Goal: Contribute content

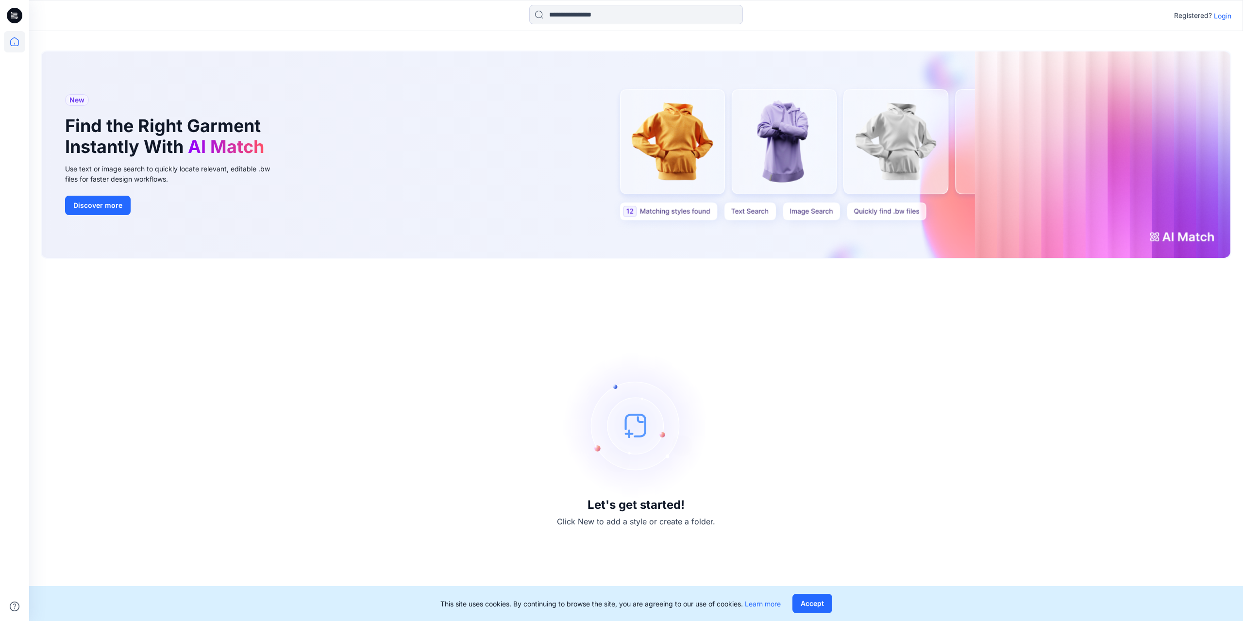
click at [1223, 13] on p "Login" at bounding box center [1222, 16] width 17 height 10
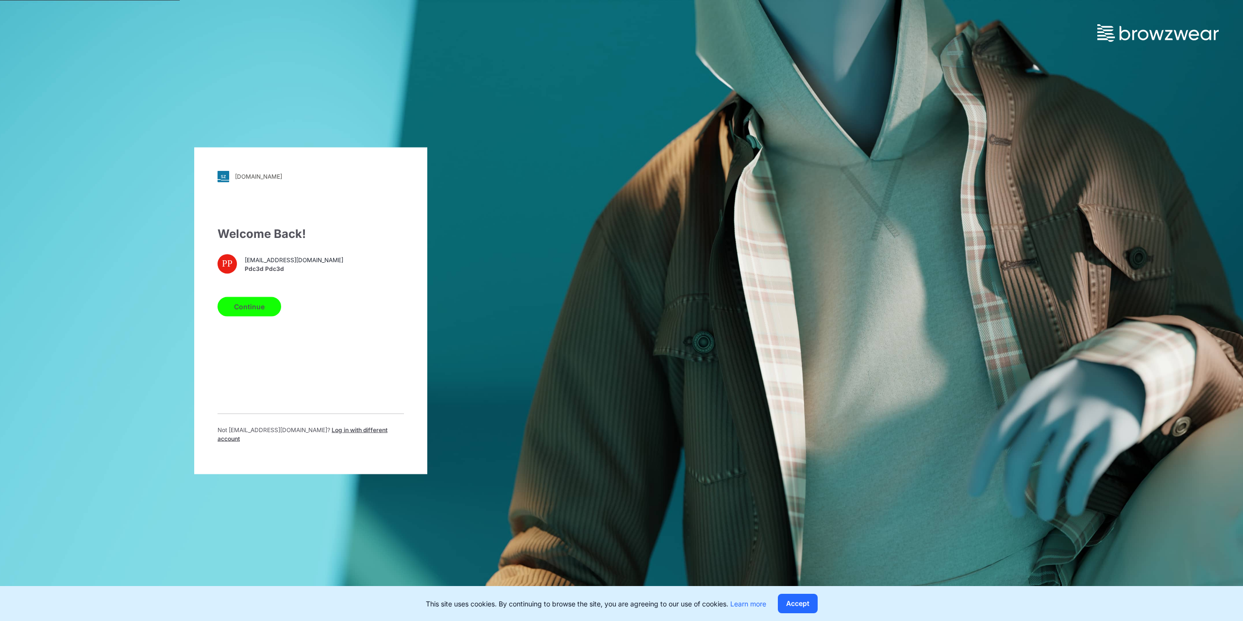
drag, startPoint x: 260, startPoint y: 305, endPoint x: 258, endPoint y: 296, distance: 9.4
click at [260, 305] on button "Continue" at bounding box center [250, 306] width 64 height 19
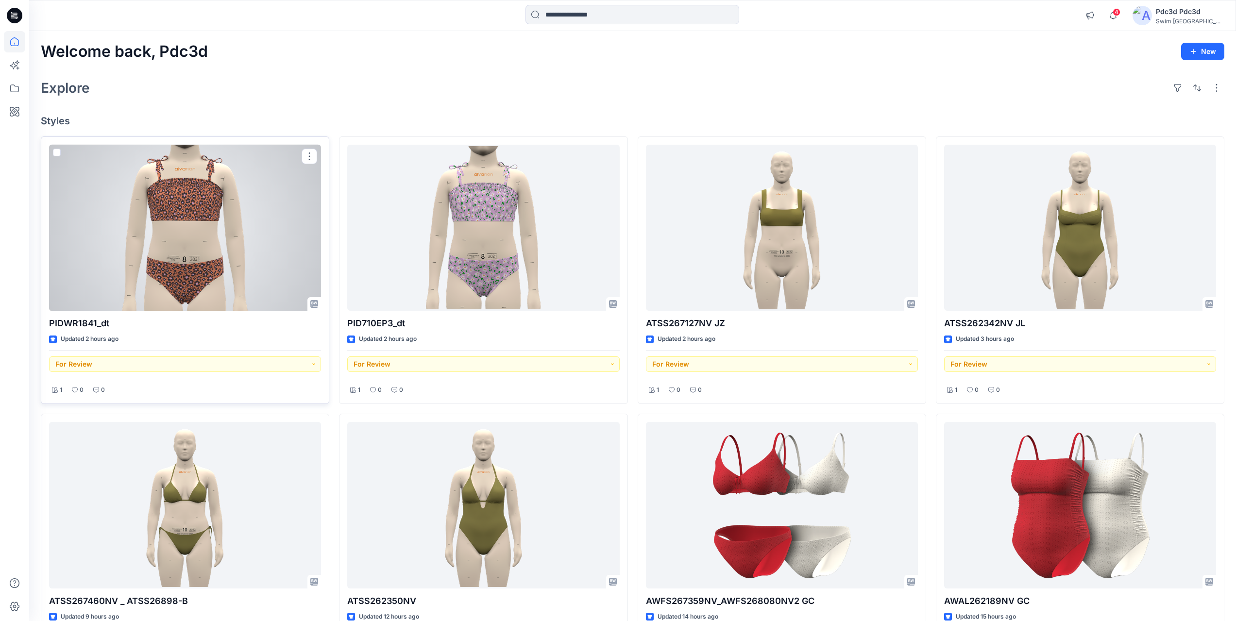
click at [175, 237] on div at bounding box center [185, 228] width 272 height 167
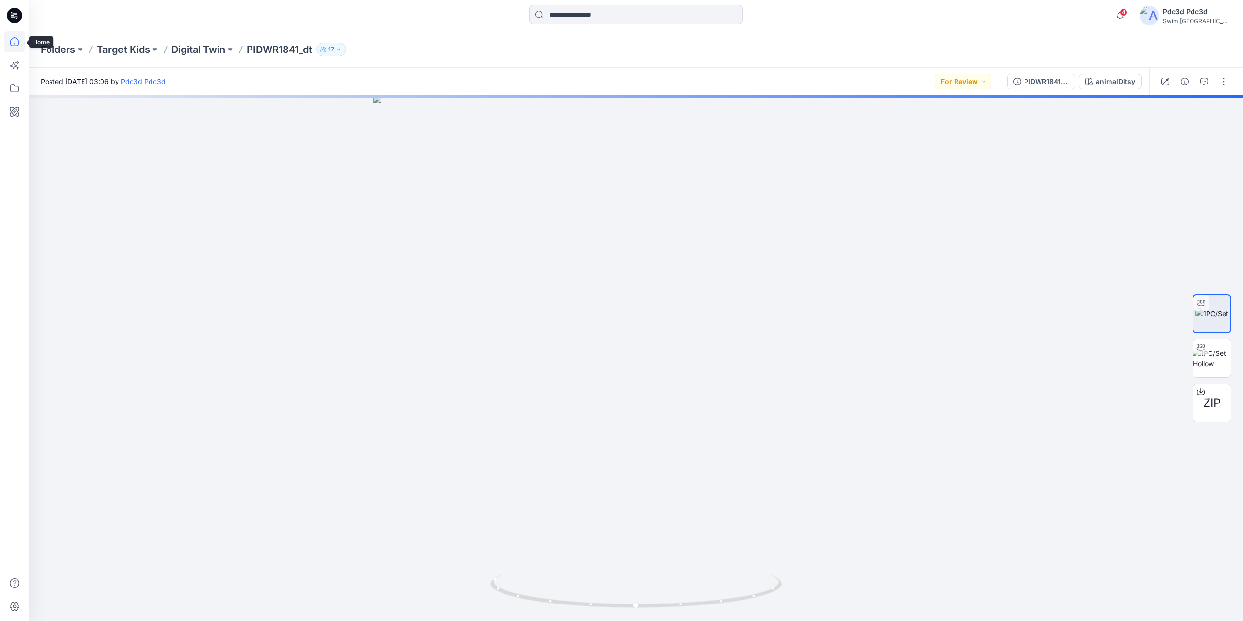
click at [17, 43] on icon at bounding box center [14, 41] width 21 height 21
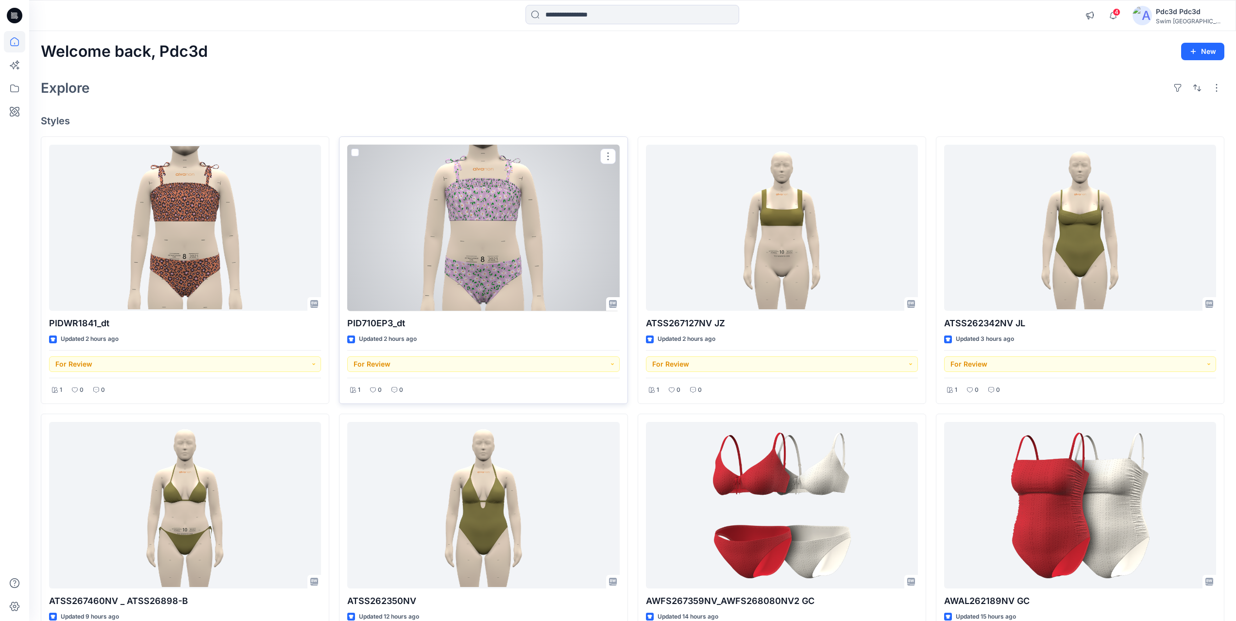
click at [474, 211] on div at bounding box center [483, 228] width 272 height 167
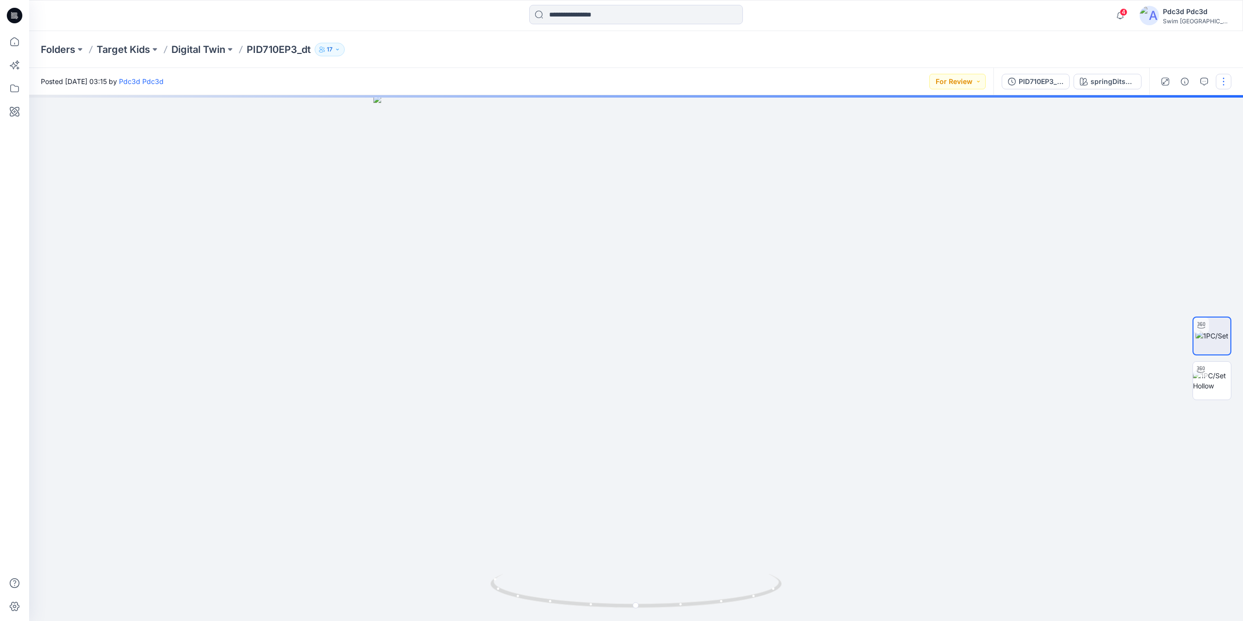
click at [1222, 89] on button "button" at bounding box center [1224, 82] width 16 height 16
click at [1157, 136] on p "Edit" at bounding box center [1162, 131] width 12 height 10
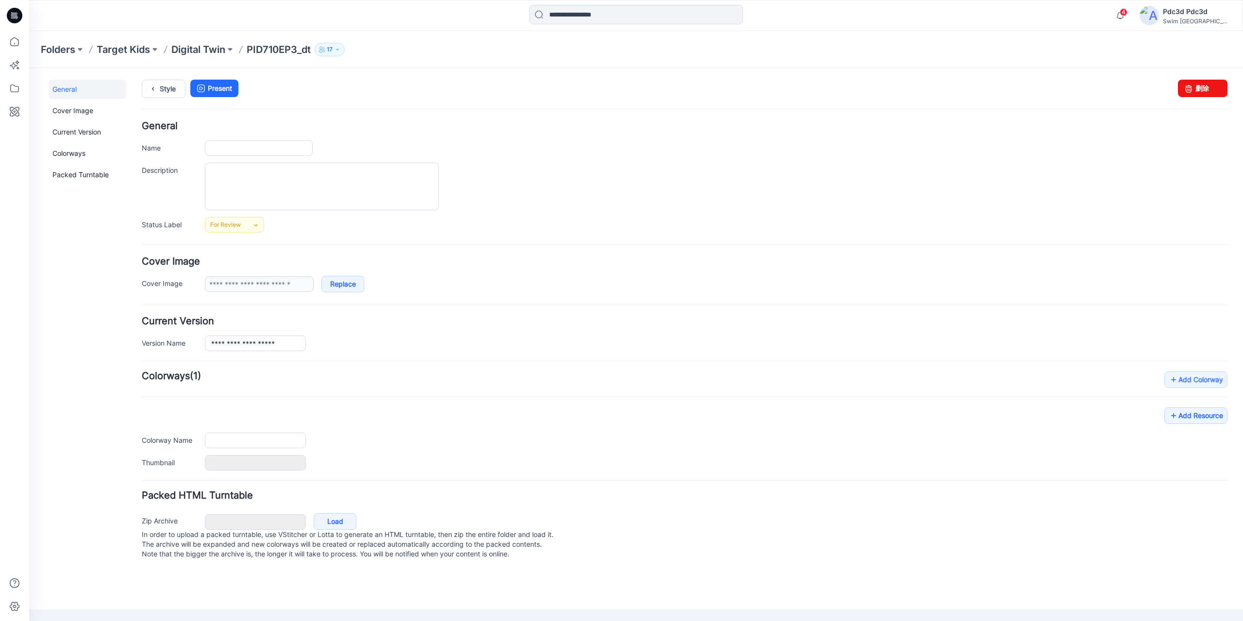
type input "**********"
type input "*******"
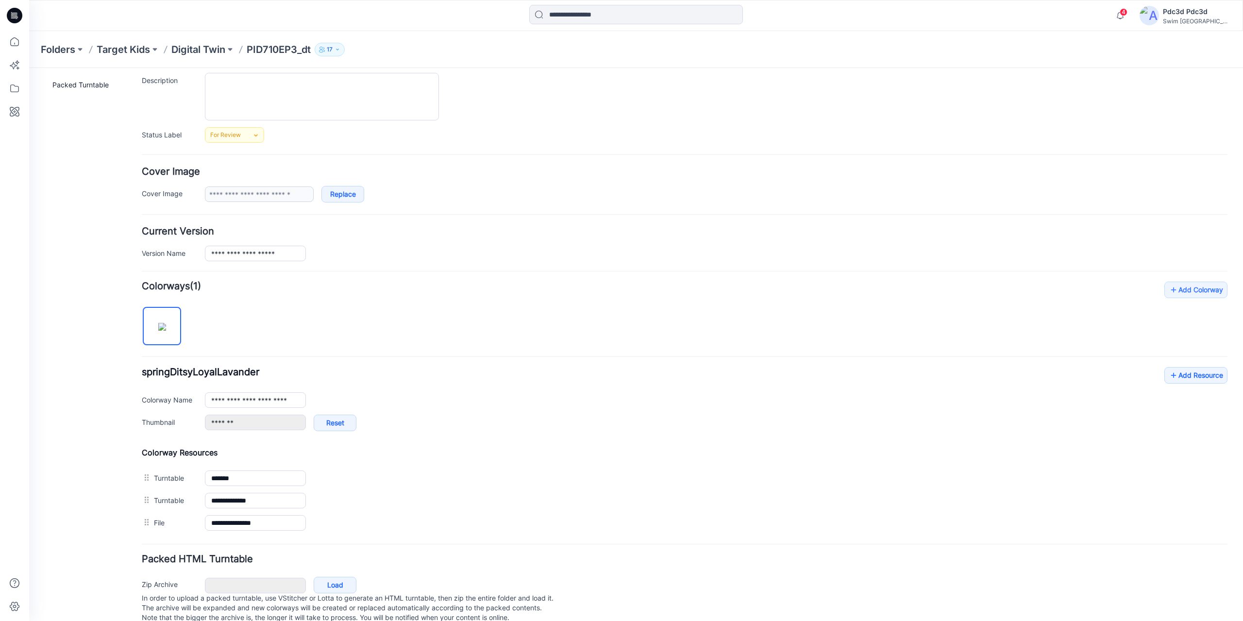
scroll to position [114, 0]
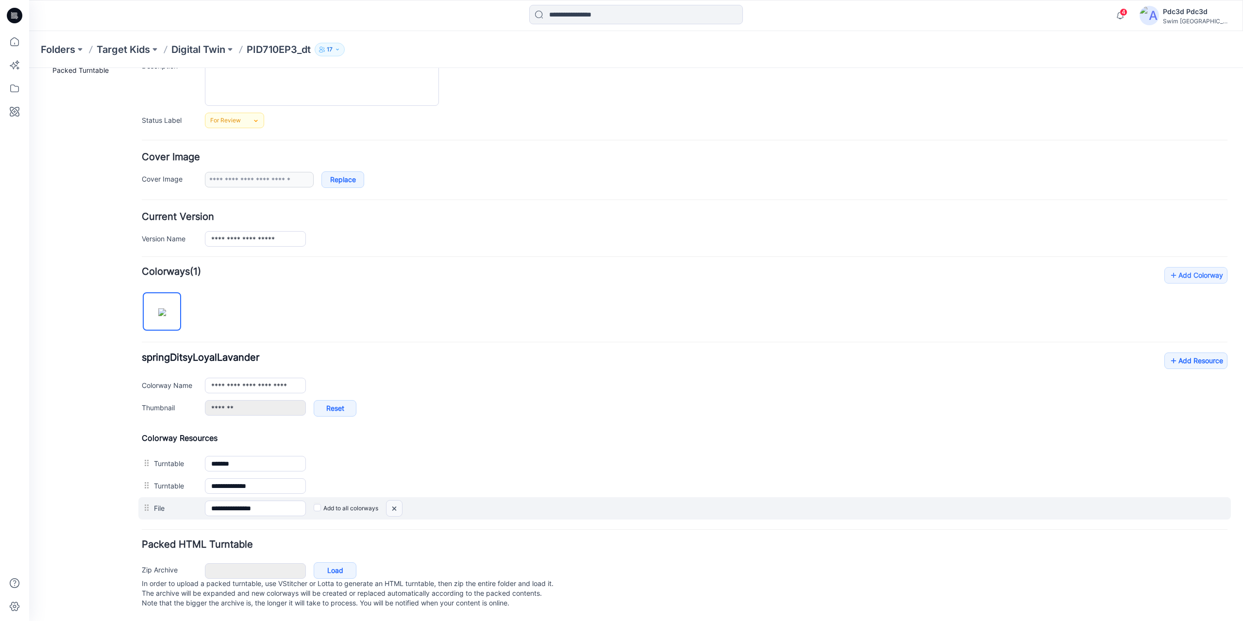
drag, startPoint x: 395, startPoint y: 501, endPoint x: 693, endPoint y: 104, distance: 495.4
click at [395, 501] on img at bounding box center [395, 509] width 16 height 16
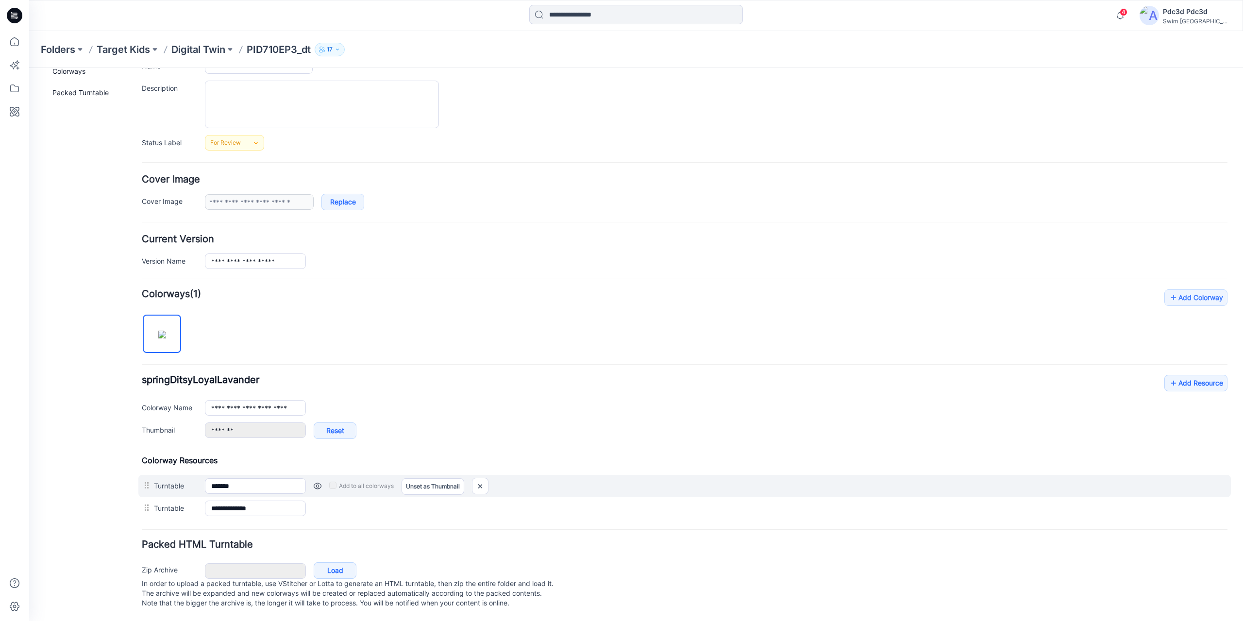
scroll to position [92, 0]
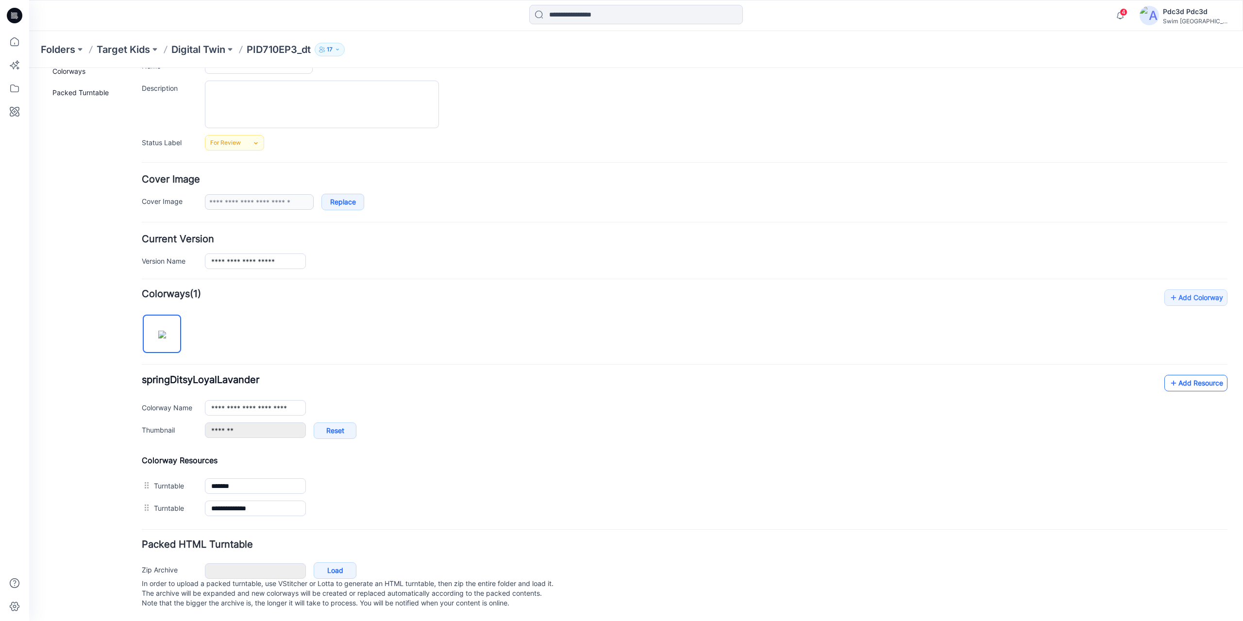
click at [1183, 375] on link "Add Resource" at bounding box center [1196, 383] width 63 height 17
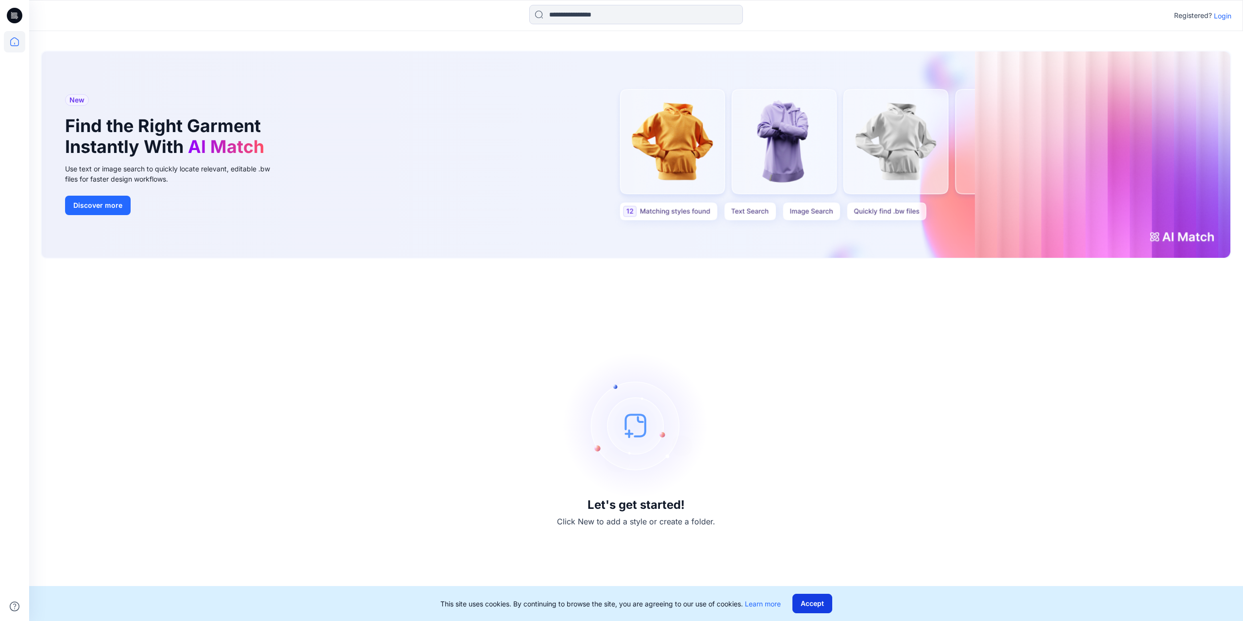
click at [813, 601] on button "Accept" at bounding box center [813, 603] width 40 height 19
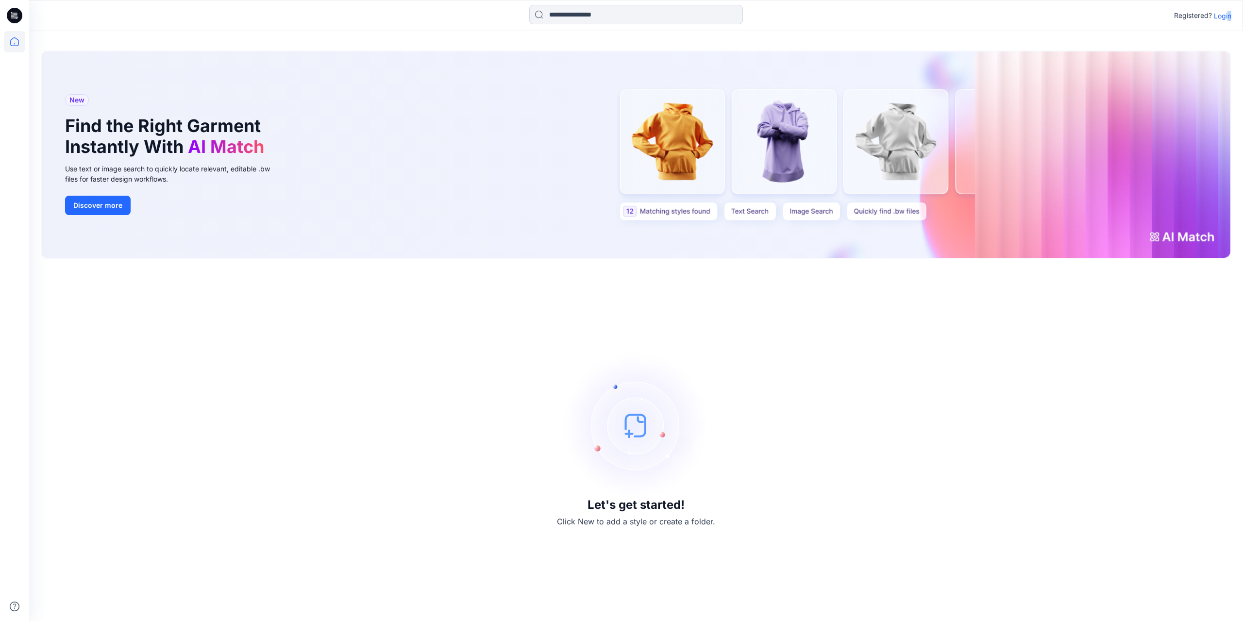
click at [1229, 17] on p "Login" at bounding box center [1222, 16] width 17 height 10
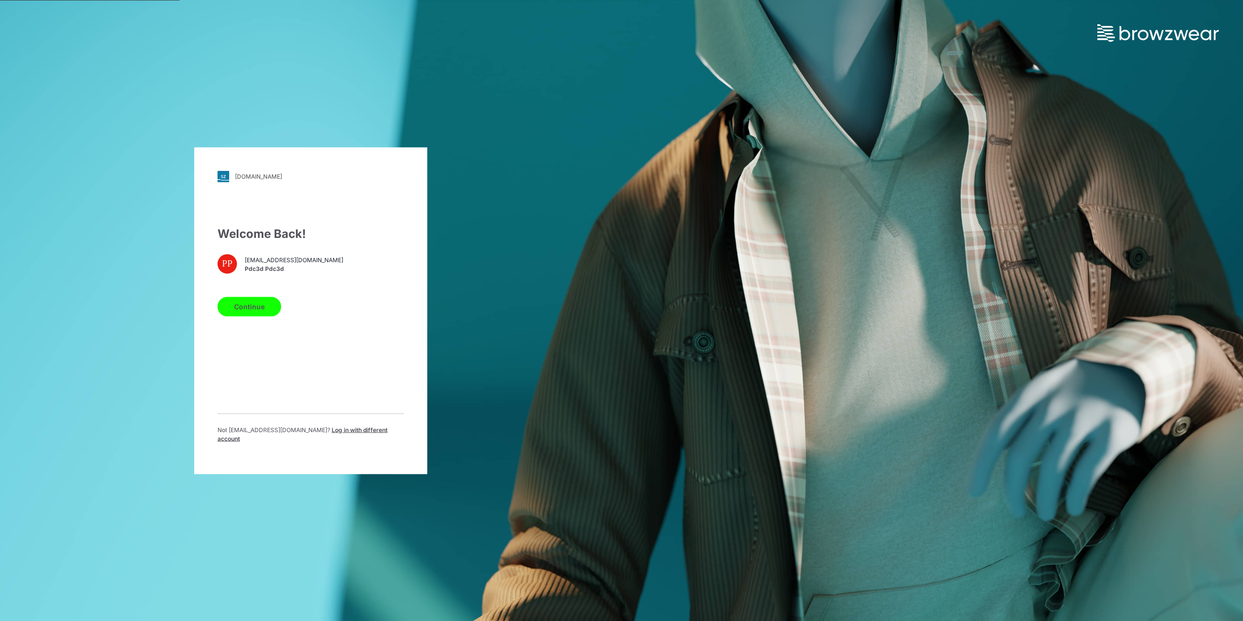
click at [256, 304] on button "Continue" at bounding box center [250, 306] width 64 height 19
click at [536, 322] on div "swimusa.stylezone.com Loading... Welcome Back! PP pdc3d@fairtexguangzhou.com.cn…" at bounding box center [311, 310] width 622 height 621
click at [250, 305] on button "Continue" at bounding box center [250, 306] width 64 height 19
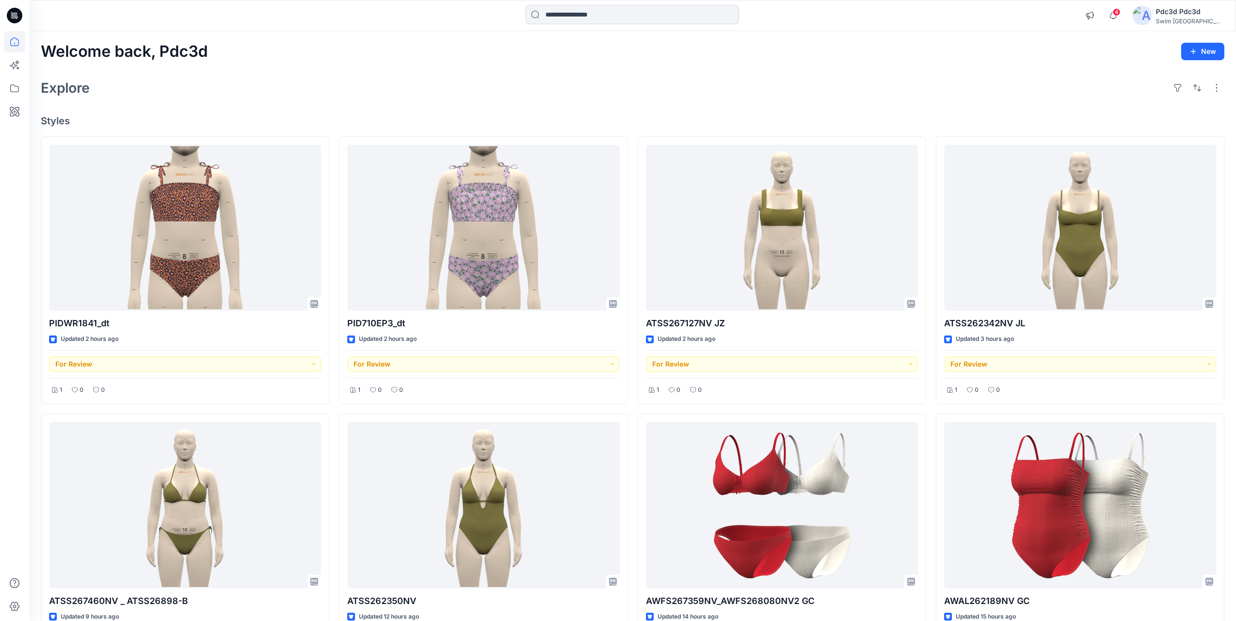
click at [348, 71] on div "Welcome back, Pdc3d New Explore Styles PIDWR1841_dt Updated 2 hours ago For Rev…" at bounding box center [632, 518] width 1207 height 975
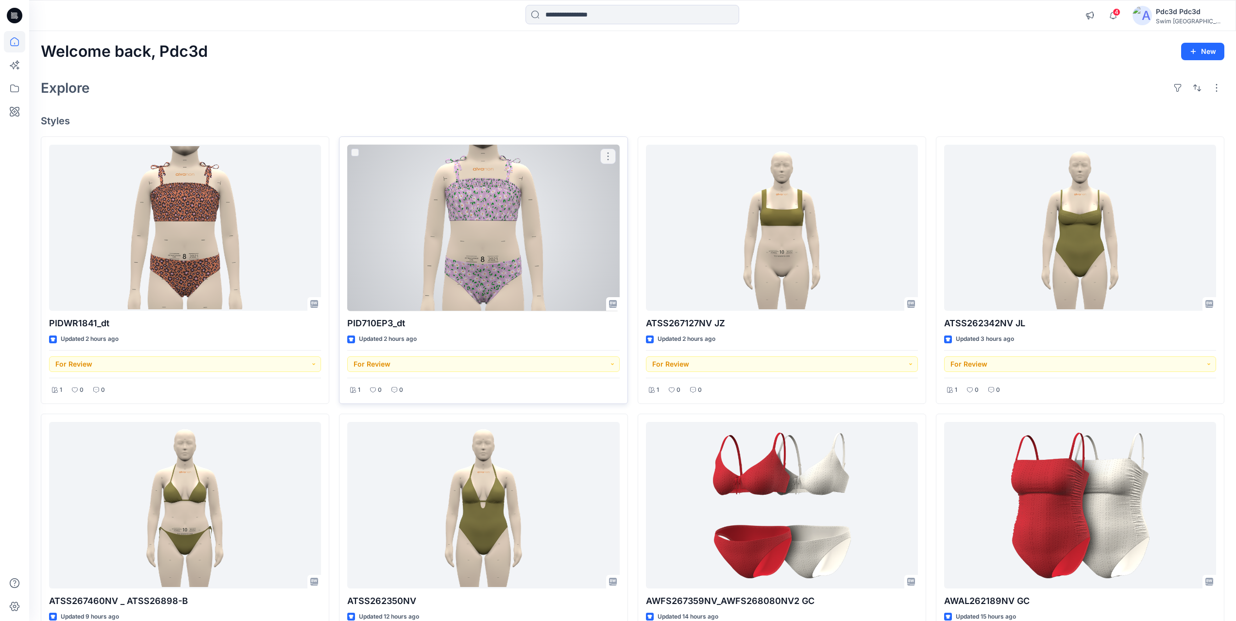
click at [474, 235] on div at bounding box center [483, 228] width 272 height 167
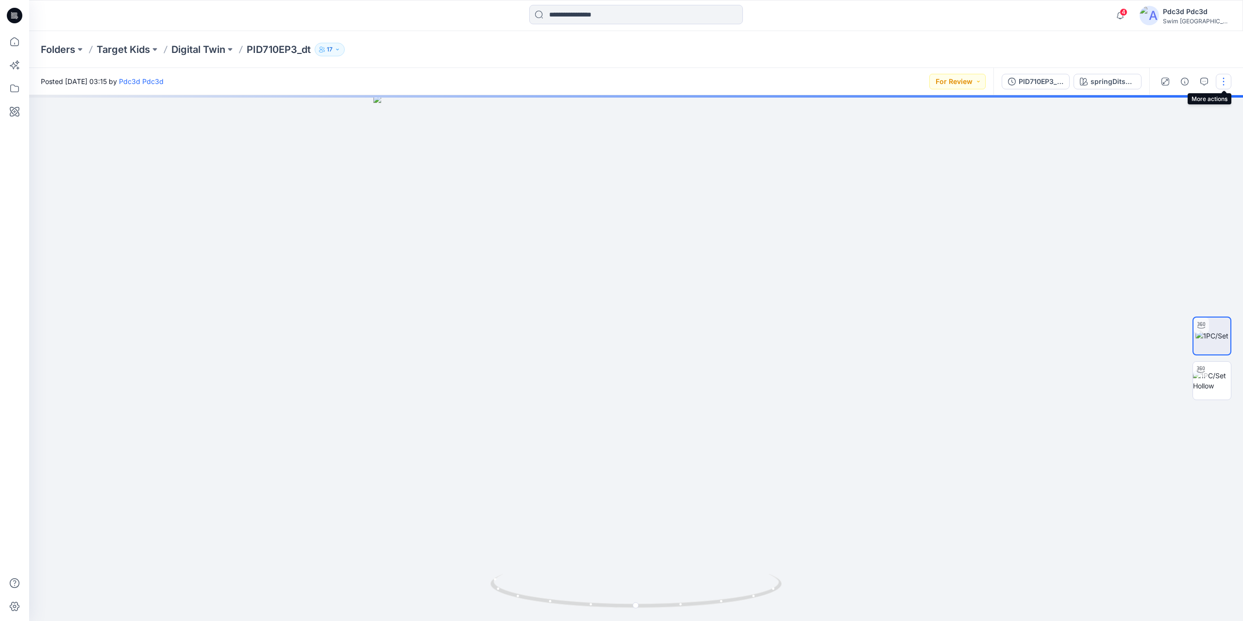
click at [1223, 83] on button "button" at bounding box center [1224, 82] width 16 height 16
click at [1164, 133] on p "Edit" at bounding box center [1162, 131] width 12 height 10
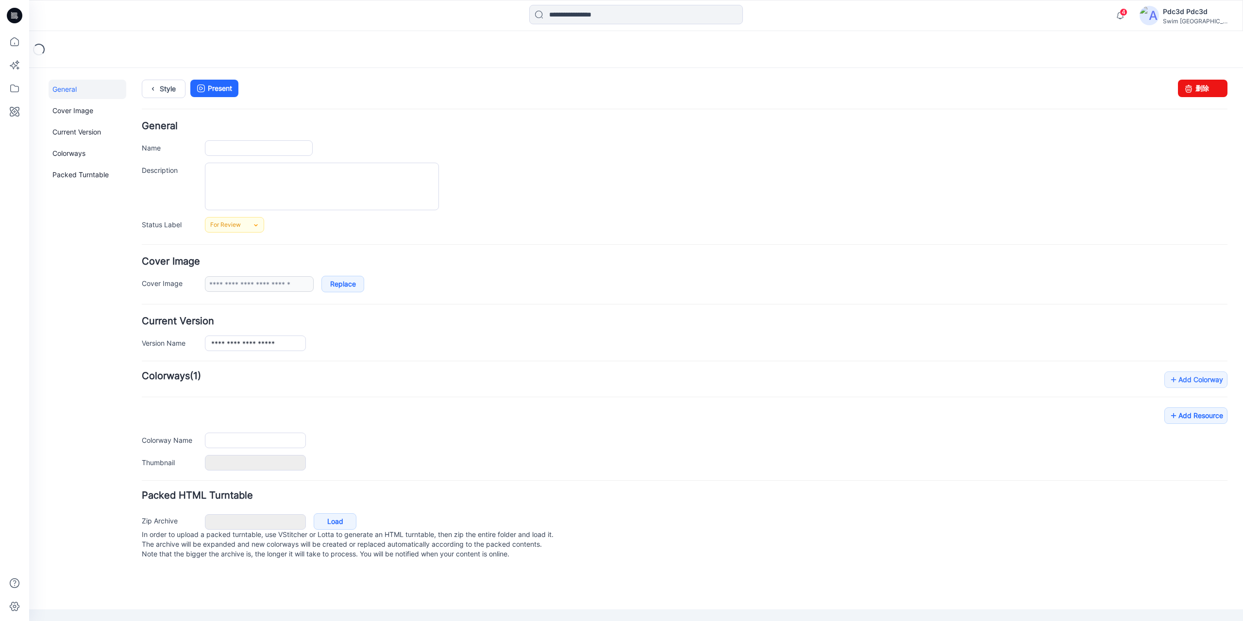
type input "**********"
type input "*******"
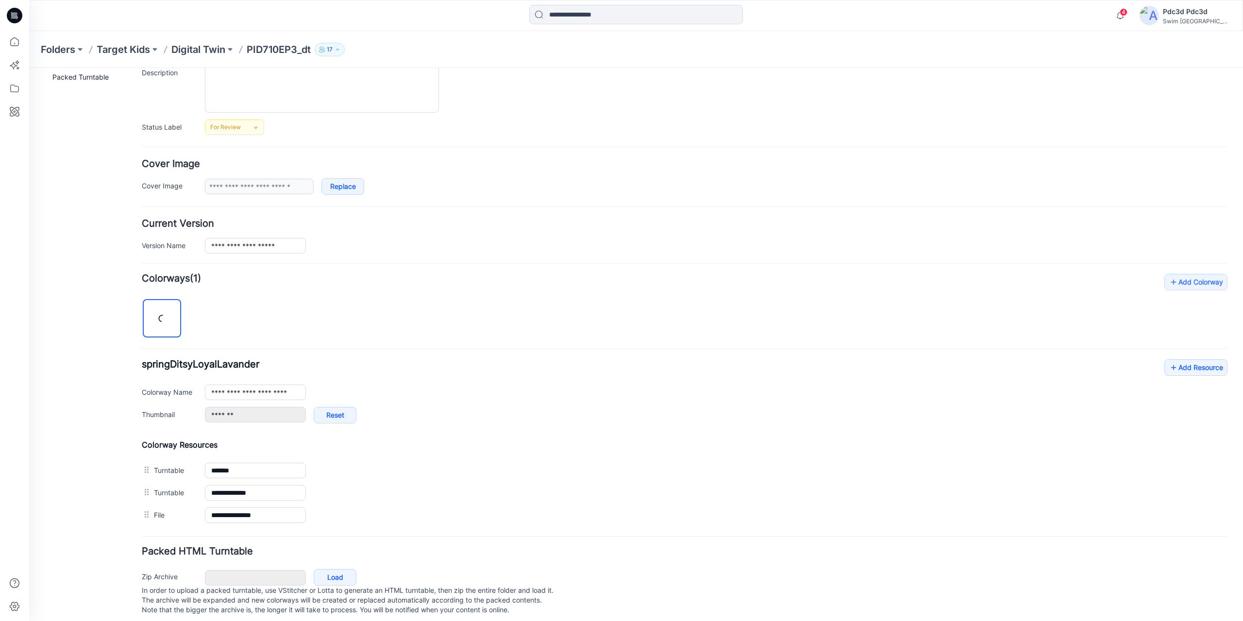
scroll to position [114, 0]
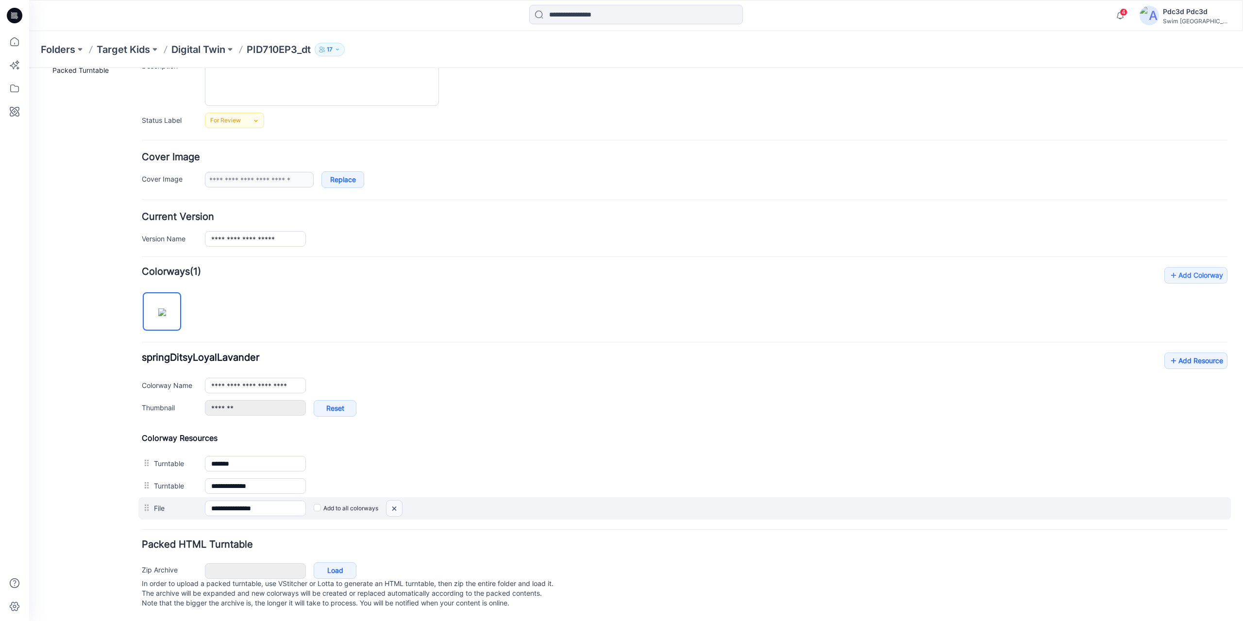
click at [393, 501] on img at bounding box center [395, 509] width 16 height 16
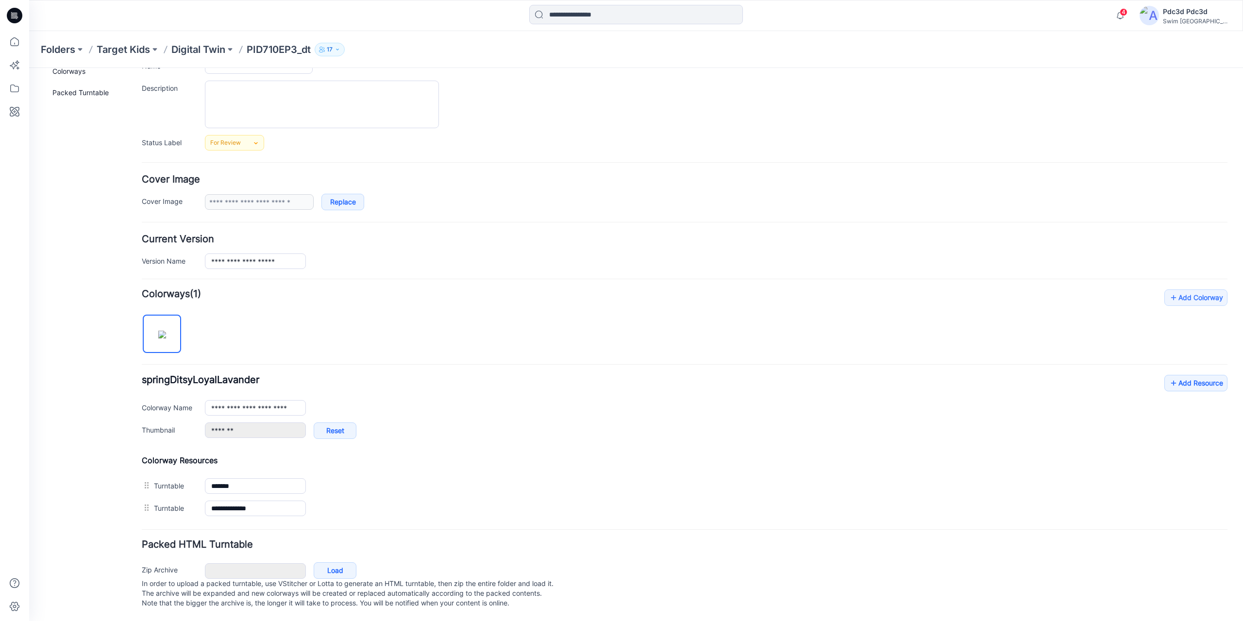
scroll to position [0, 0]
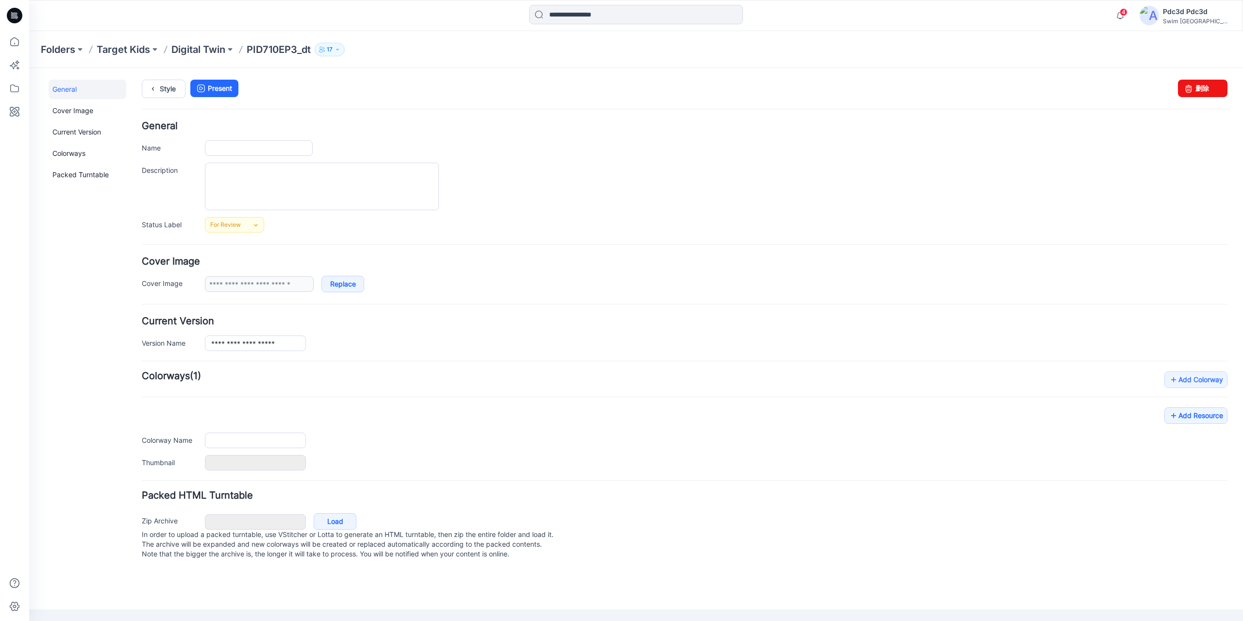
type input "**********"
type input "*******"
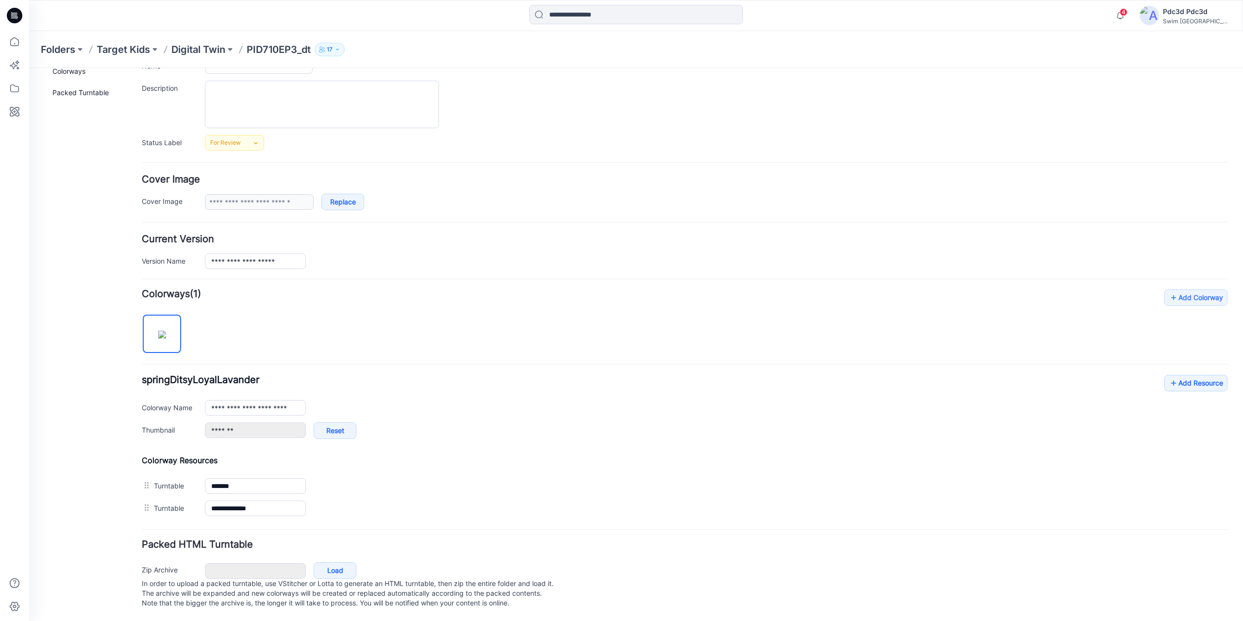
scroll to position [92, 0]
click at [1179, 377] on link "Add Resource" at bounding box center [1196, 383] width 63 height 17
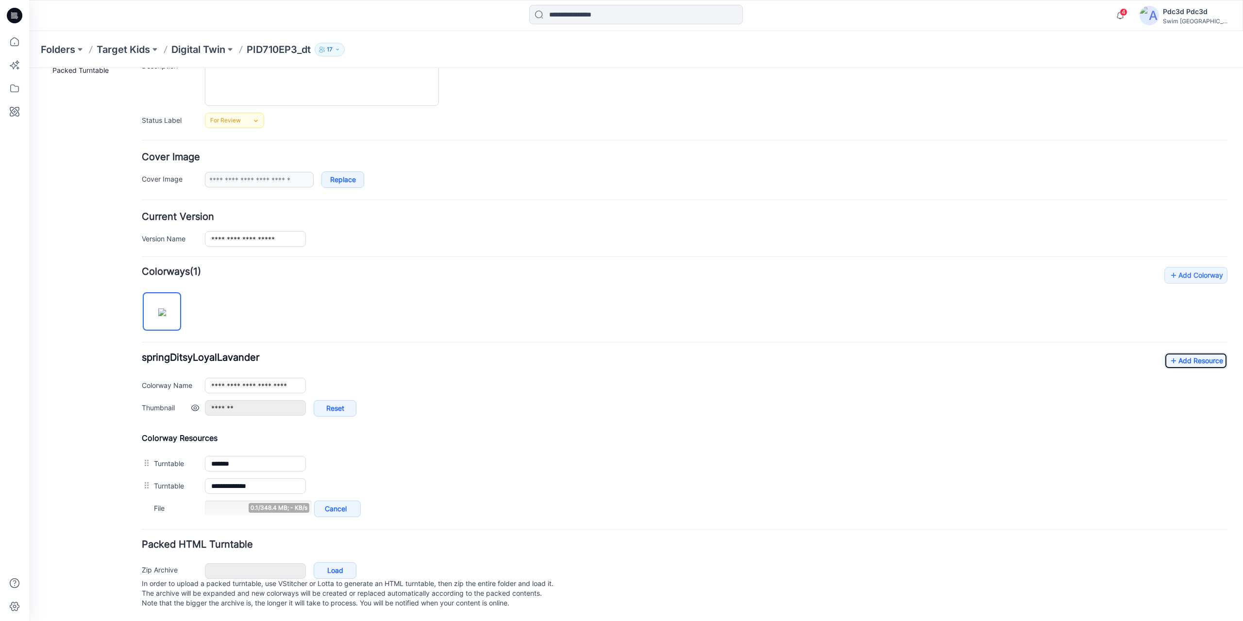
scroll to position [114, 0]
